Goal: Information Seeking & Learning: Check status

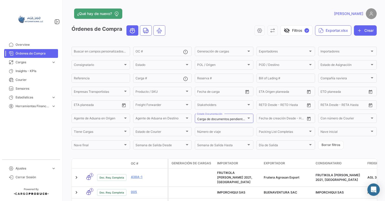
click at [30, 54] on span "Órdenes de Compra" at bounding box center [36, 53] width 40 height 5
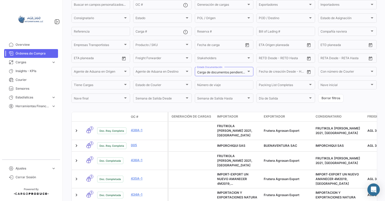
scroll to position [129, 0]
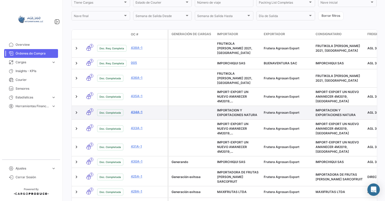
click at [137, 110] on link "434A-1" at bounding box center [148, 112] width 35 height 5
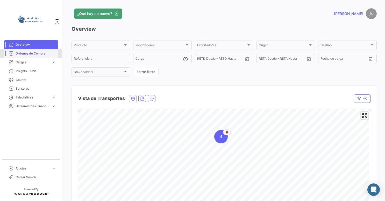
click at [32, 54] on span "Órdenes de Compra" at bounding box center [36, 53] width 40 height 5
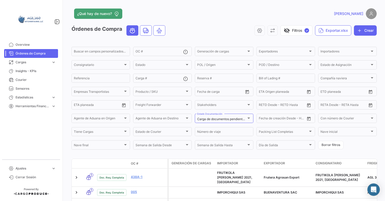
scroll to position [78, 0]
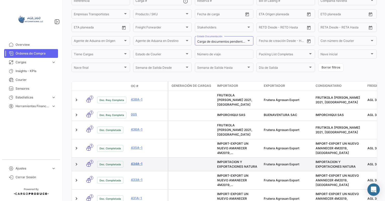
click at [138, 162] on link "434A-1" at bounding box center [148, 164] width 35 height 5
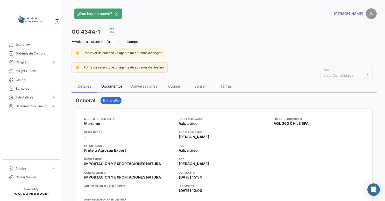
click at [116, 80] on div "Documentos" at bounding box center [111, 86] width 29 height 12
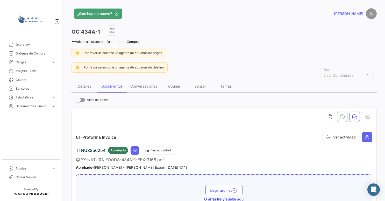
click at [73, 39] on div "Volver al listado de Órdenes de Compra" at bounding box center [223, 40] width 305 height 5
click at [73, 40] on icon at bounding box center [72, 41] width 3 height 3
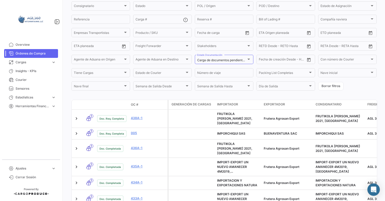
scroll to position [52, 0]
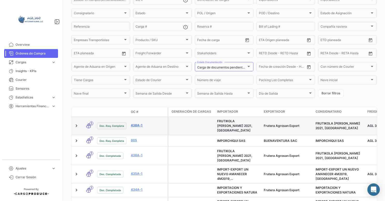
click at [138, 126] on link "438A-1" at bounding box center [148, 125] width 35 height 5
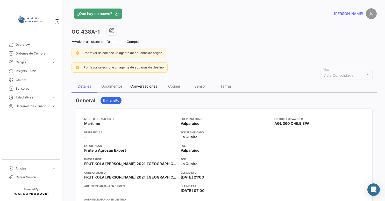
click at [149, 85] on div "Conversaciones" at bounding box center [143, 86] width 27 height 4
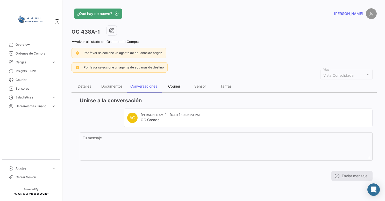
click at [182, 86] on div "Courier" at bounding box center [174, 86] width 26 height 12
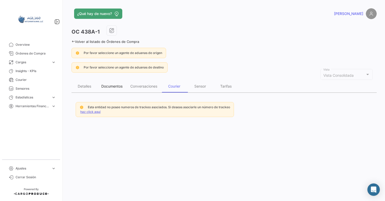
click at [122, 86] on div "Documentos" at bounding box center [111, 86] width 21 height 4
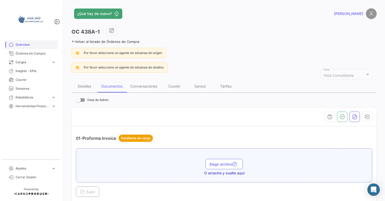
click at [18, 41] on link "Overview" at bounding box center [31, 44] width 54 height 9
